Goal: Find specific page/section: Find specific page/section

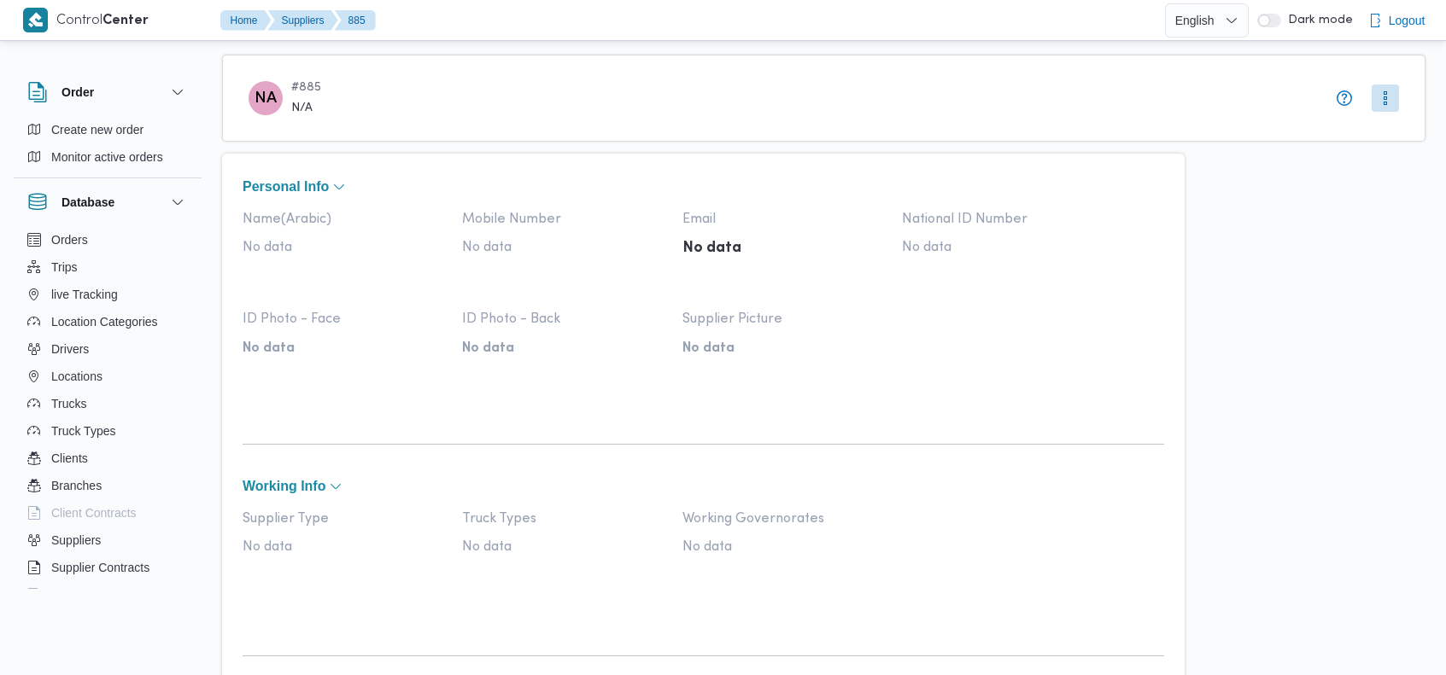
select select "7"
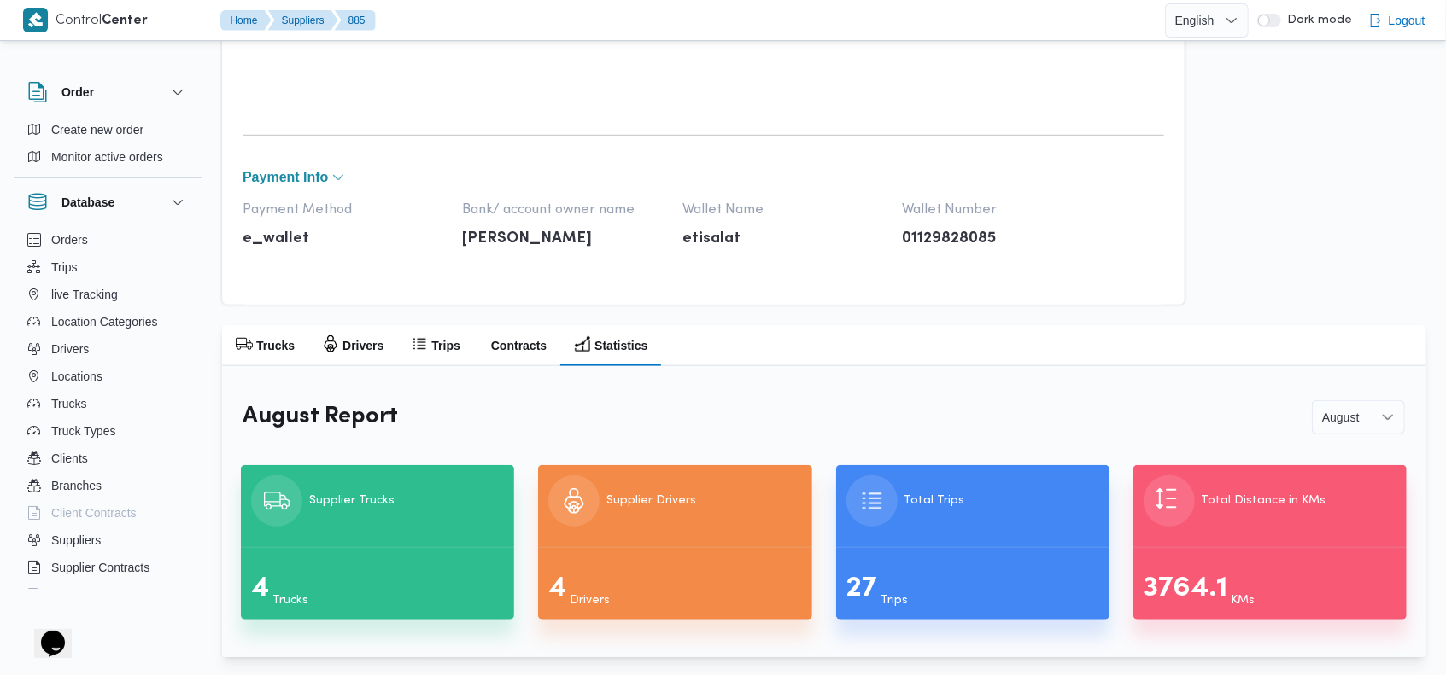
scroll to position [749, 0]
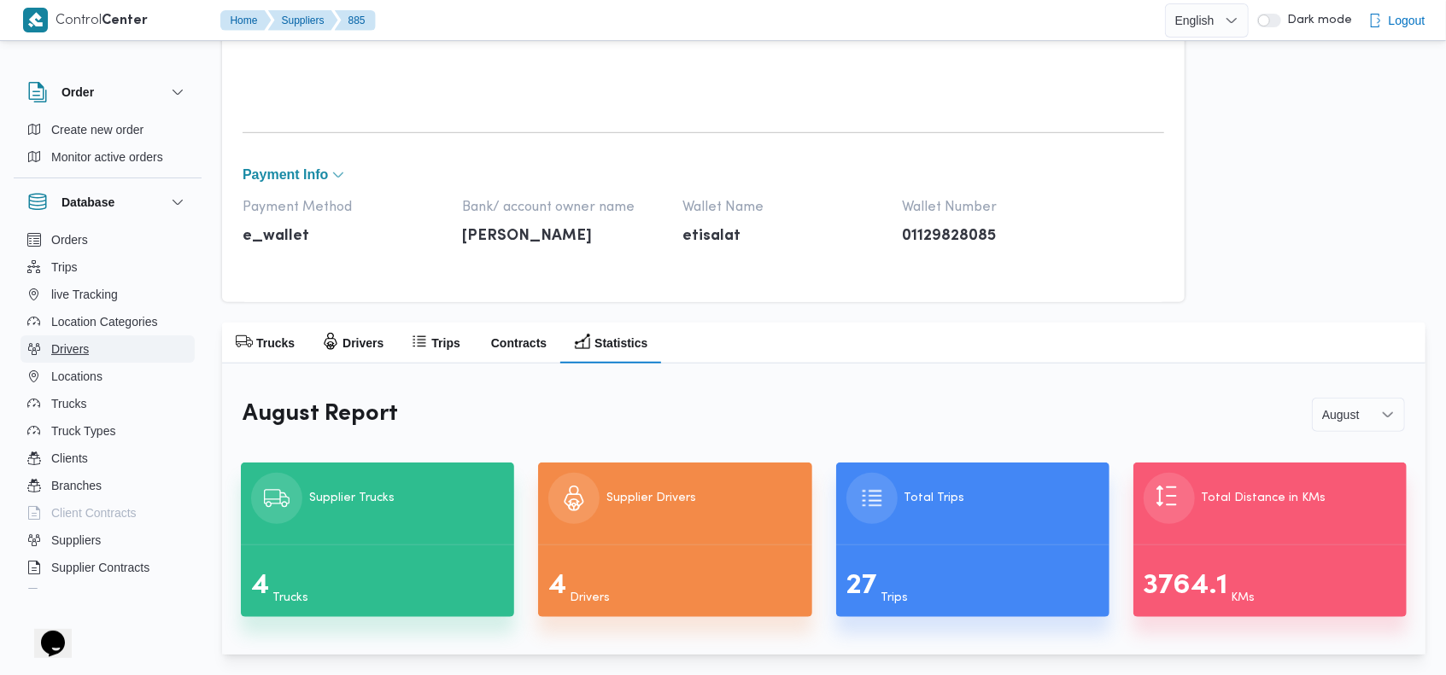
click at [85, 357] on span "Drivers" at bounding box center [70, 349] width 38 height 20
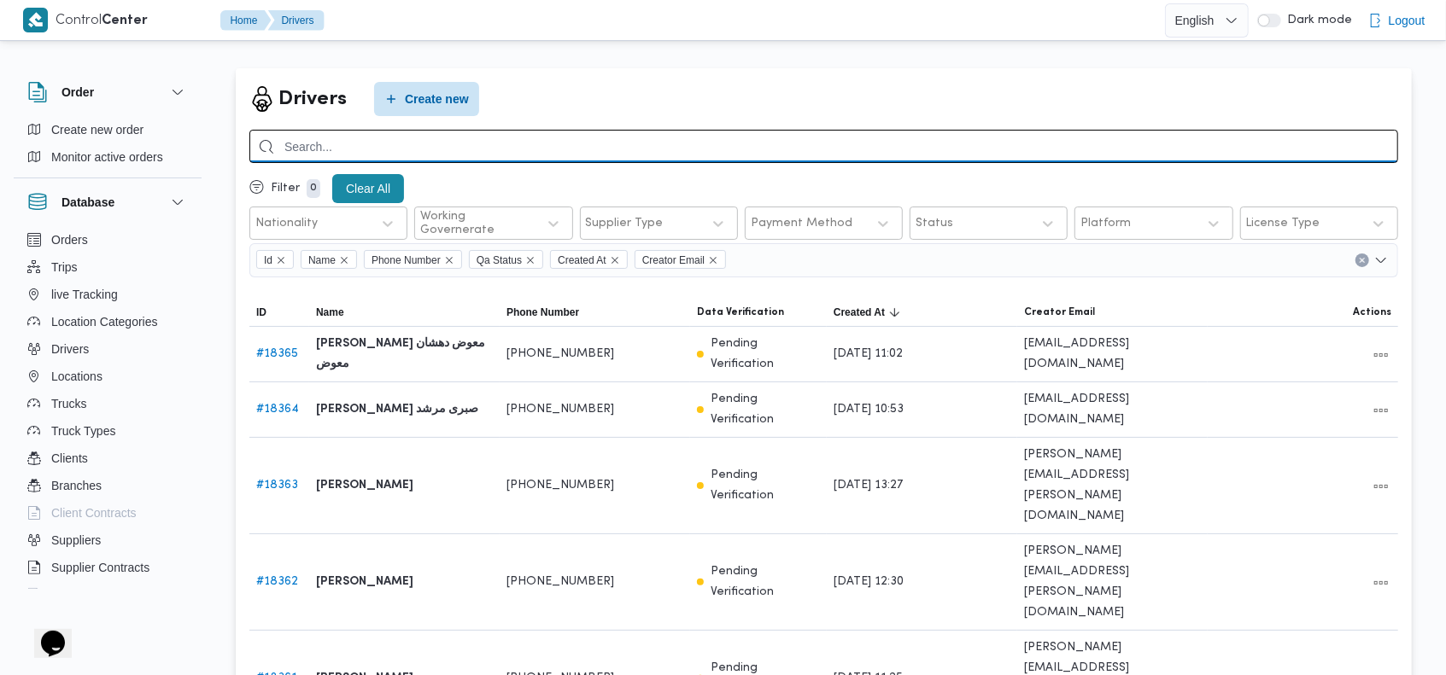
click at [458, 145] on input "search" at bounding box center [823, 146] width 1148 height 33
paste input "[PHONE_NUMBER]"
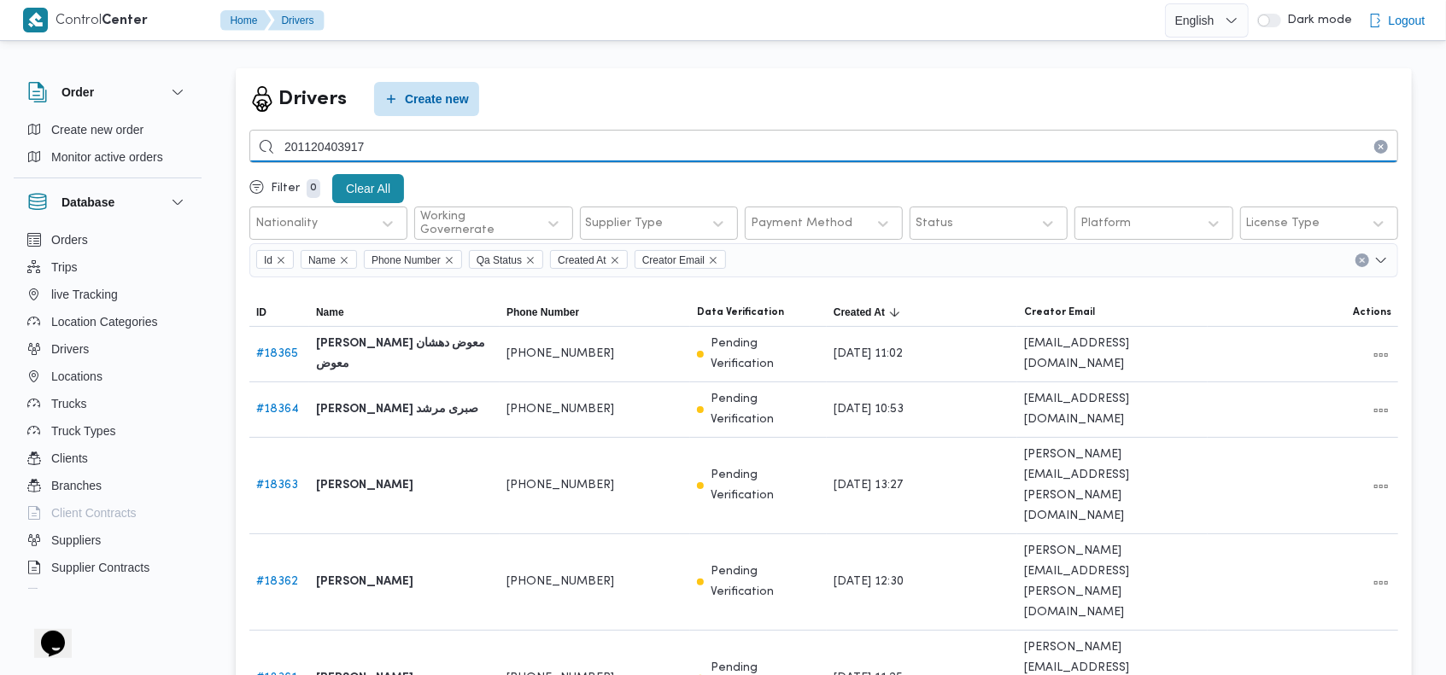
type input "201120403917"
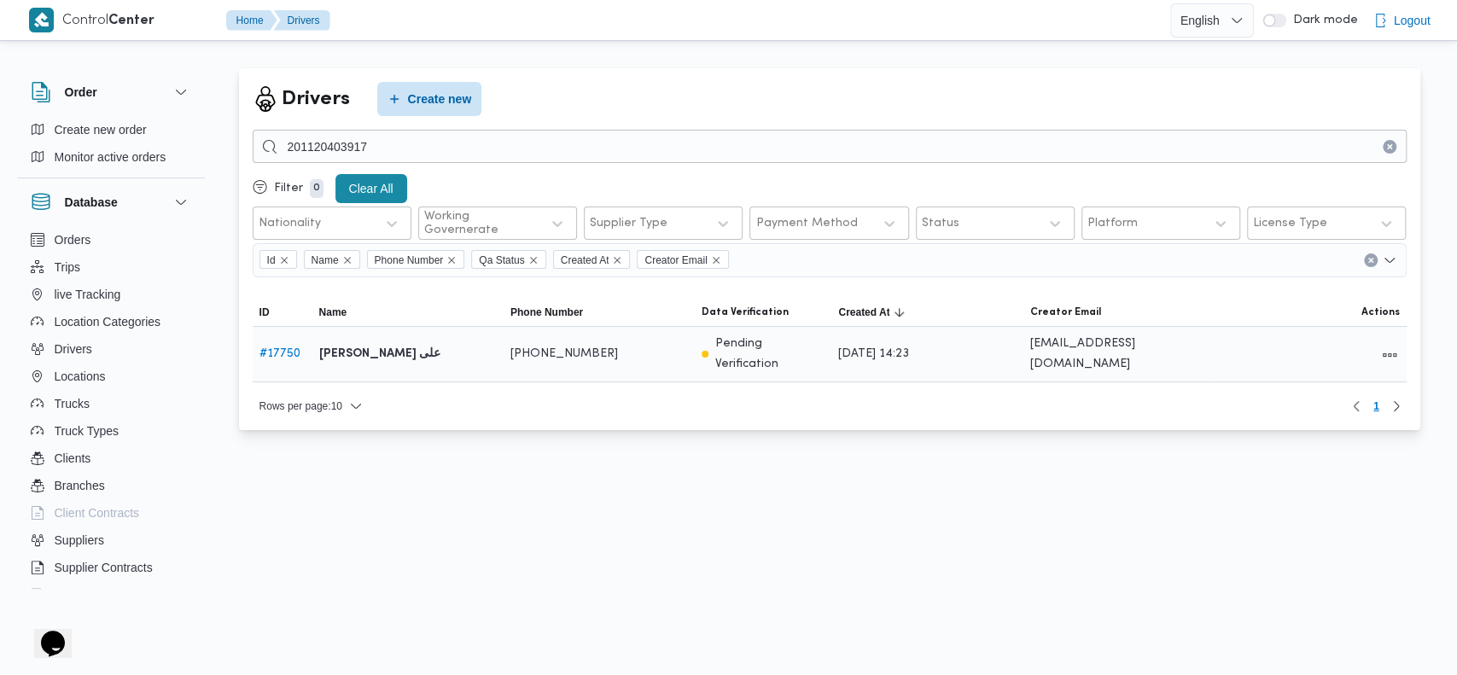
click at [282, 353] on link "# 17750" at bounding box center [280, 353] width 41 height 11
